Goal: Browse casually: Explore the website without a specific task or goal

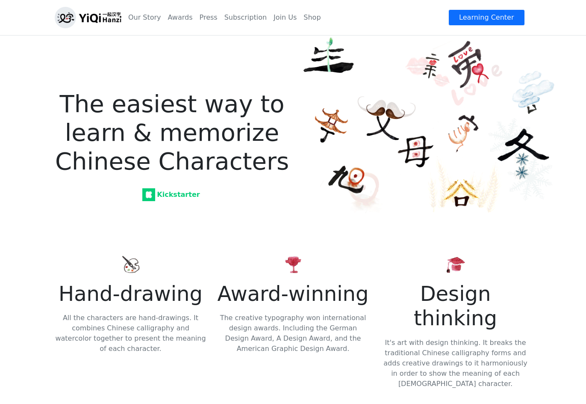
click at [85, 17] on img at bounding box center [88, 17] width 67 height 21
click at [150, 17] on link "Our Story" at bounding box center [145, 17] width 40 height 17
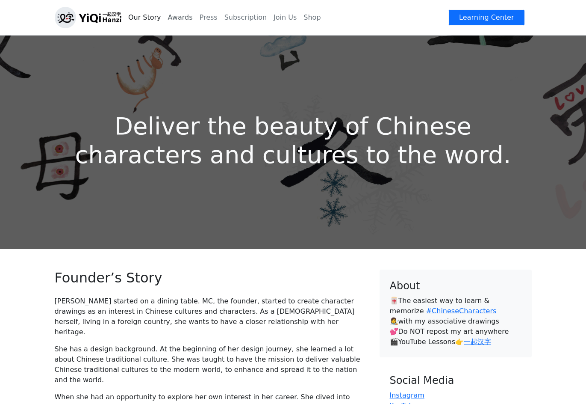
click at [184, 18] on link "Awards" at bounding box center [181, 17] width 32 height 17
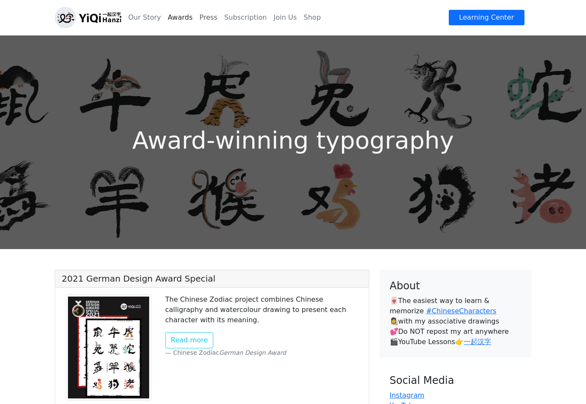
click at [196, 17] on link "Press" at bounding box center [208, 17] width 25 height 17
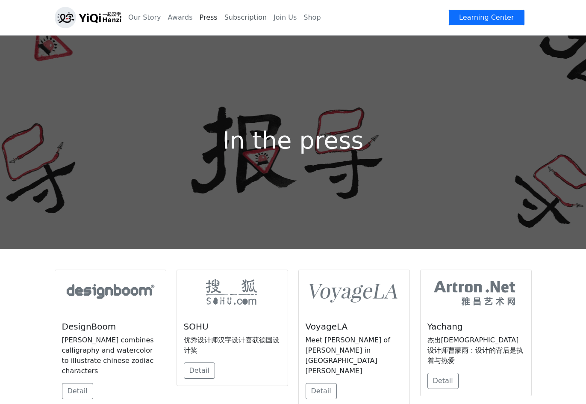
click at [229, 17] on link "Subscription" at bounding box center [245, 17] width 49 height 17
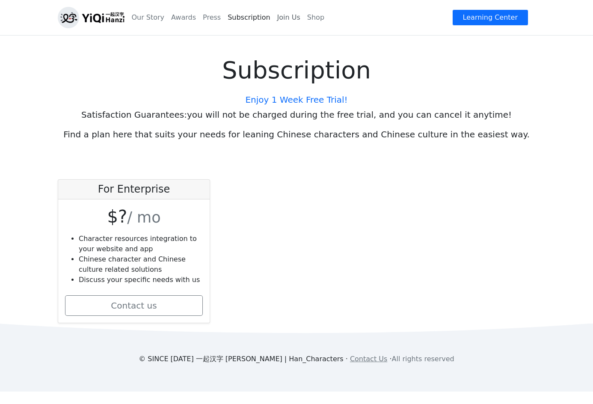
click at [281, 20] on link "Join Us" at bounding box center [289, 17] width 30 height 17
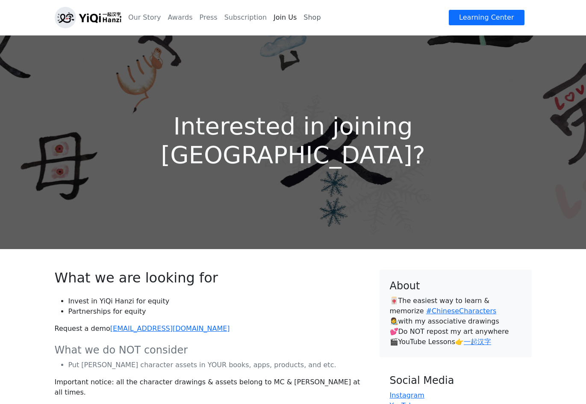
click at [300, 20] on link "Shop" at bounding box center [312, 17] width 24 height 17
